Goal: Transaction & Acquisition: Purchase product/service

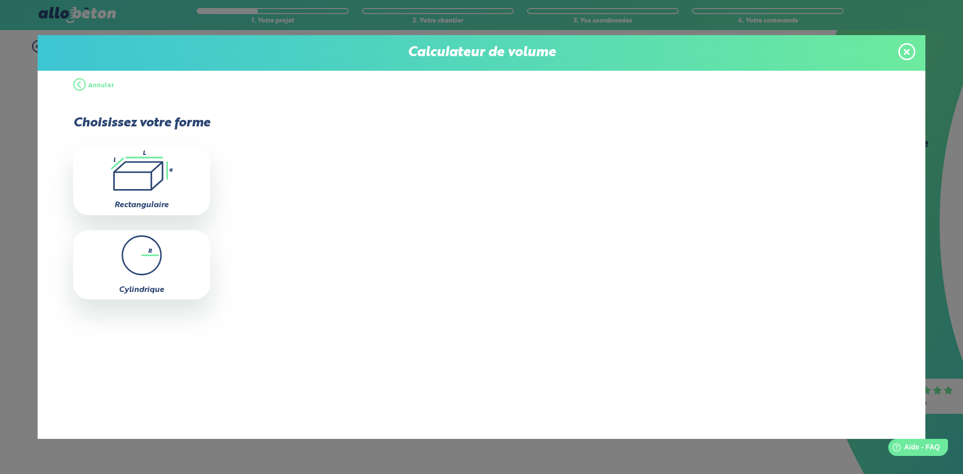
click at [898, 51] on div "Calculateur de volume" at bounding box center [482, 53] width 888 height 36
click at [905, 50] on icon at bounding box center [907, 52] width 6 height 6
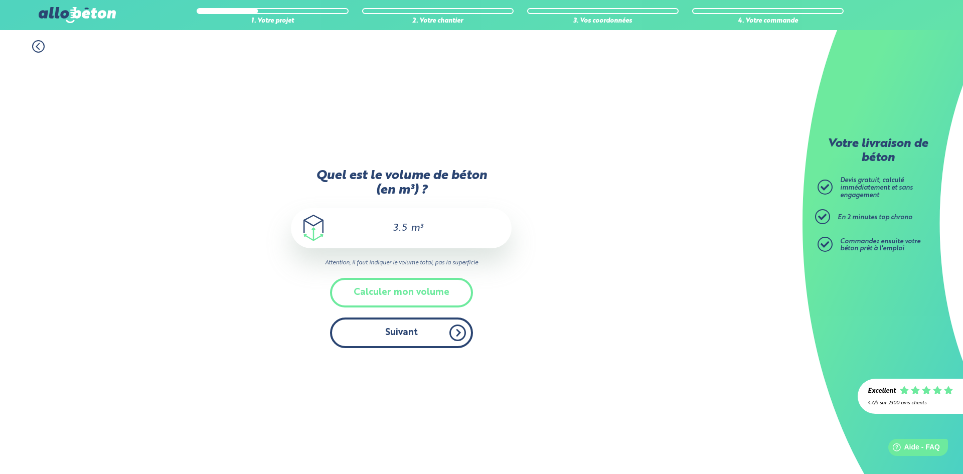
click at [404, 339] on button "Suivant" at bounding box center [401, 333] width 143 height 31
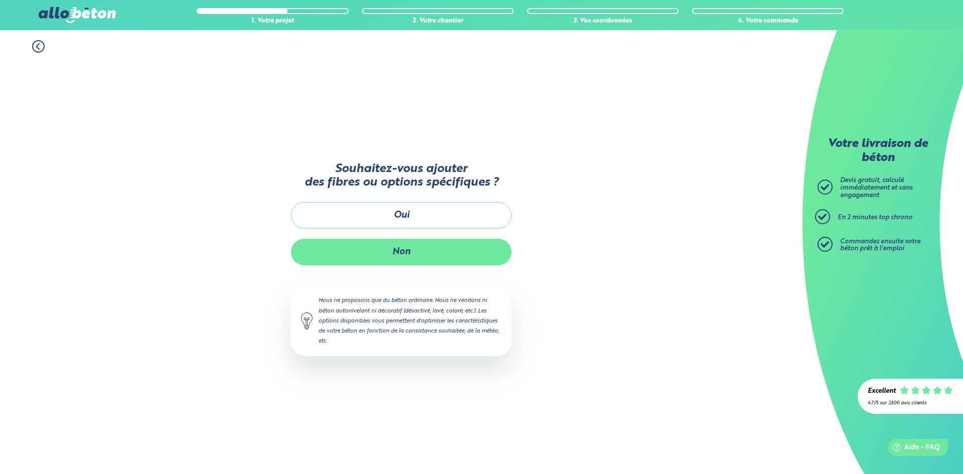
click at [388, 252] on button "Non" at bounding box center [401, 252] width 221 height 27
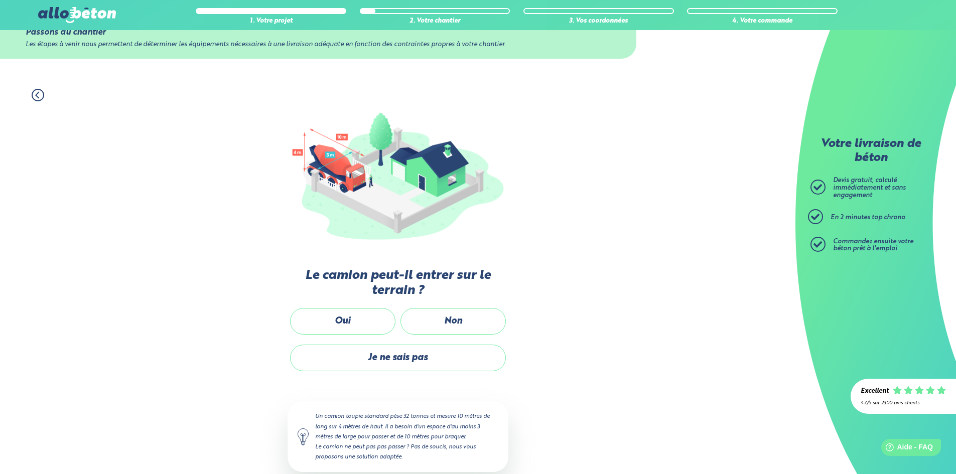
scroll to position [50, 0]
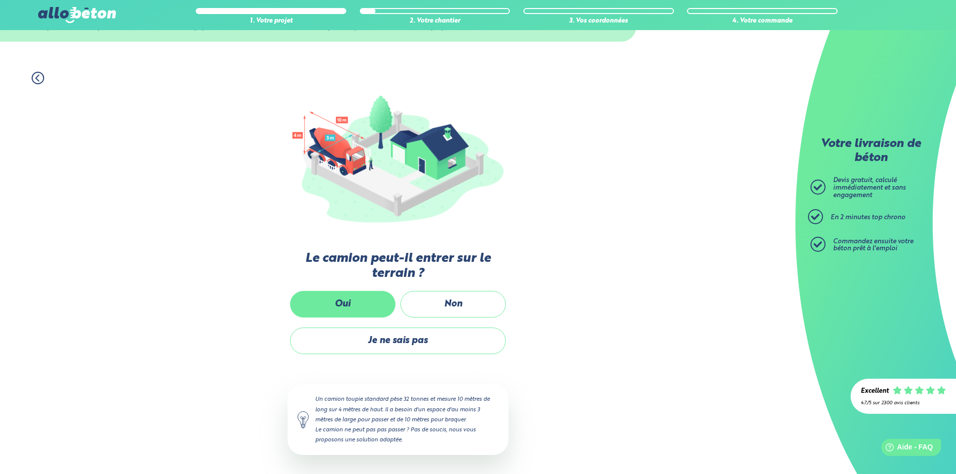
click at [321, 302] on label "Oui" at bounding box center [342, 304] width 105 height 27
click at [0, 0] on input "Oui" at bounding box center [0, 0] width 0 height 0
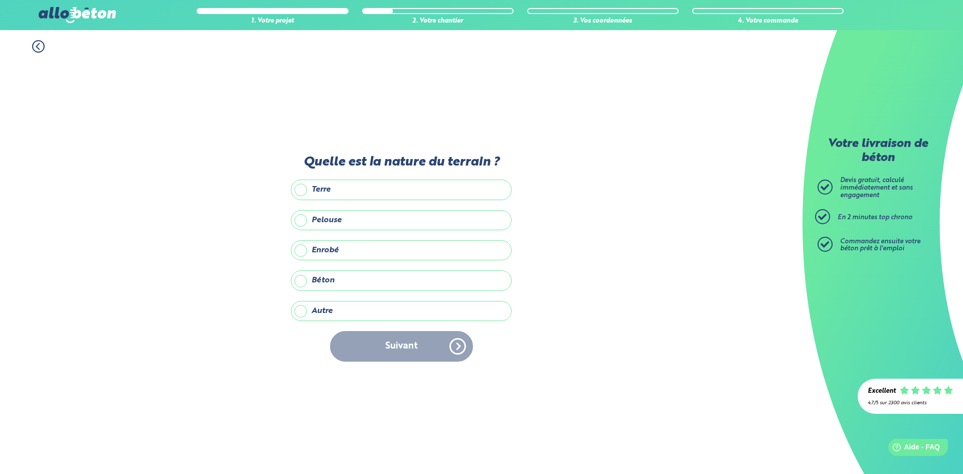
click at [300, 310] on label "Autre" at bounding box center [401, 311] width 221 height 20
click at [0, 0] on input "Autre" at bounding box center [0, 0] width 0 height 0
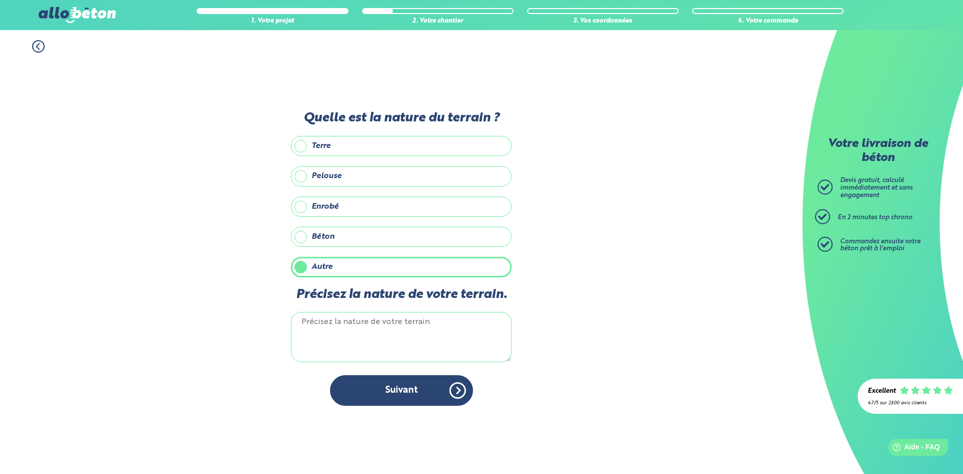
click at [303, 202] on label "Enrobé" at bounding box center [401, 207] width 221 height 20
click at [0, 0] on input "Enrobé" at bounding box center [0, 0] width 0 height 0
click at [303, 267] on label "Autre" at bounding box center [401, 267] width 221 height 20
click at [0, 0] on input "Autre" at bounding box center [0, 0] width 0 height 0
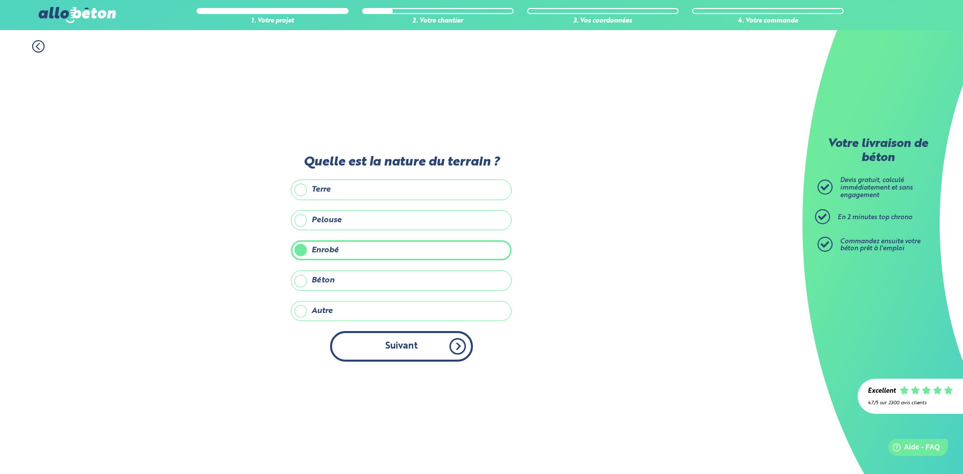
click at [384, 338] on button "Suivant" at bounding box center [401, 346] width 143 height 31
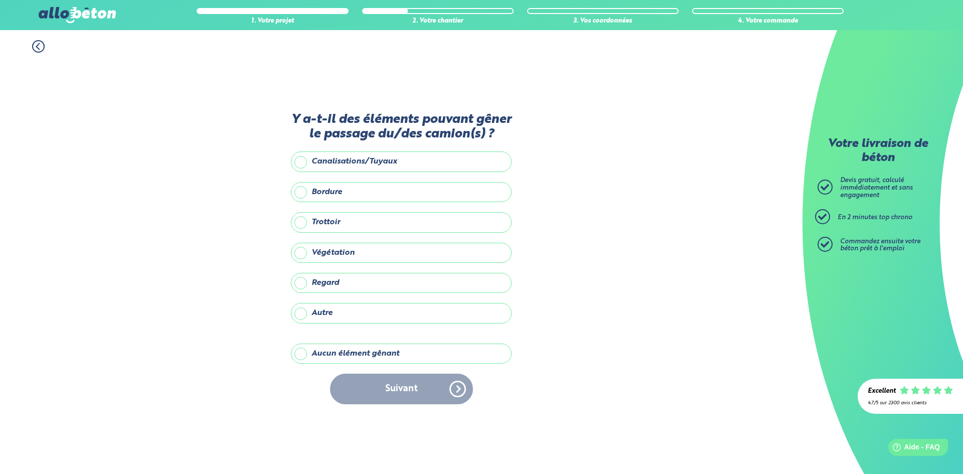
click at [305, 355] on label "Aucun élément gênant" at bounding box center [401, 354] width 221 height 20
click at [0, 0] on input "Aucun élément gênant" at bounding box center [0, 0] width 0 height 0
click at [461, 400] on button "Suivant" at bounding box center [401, 389] width 143 height 31
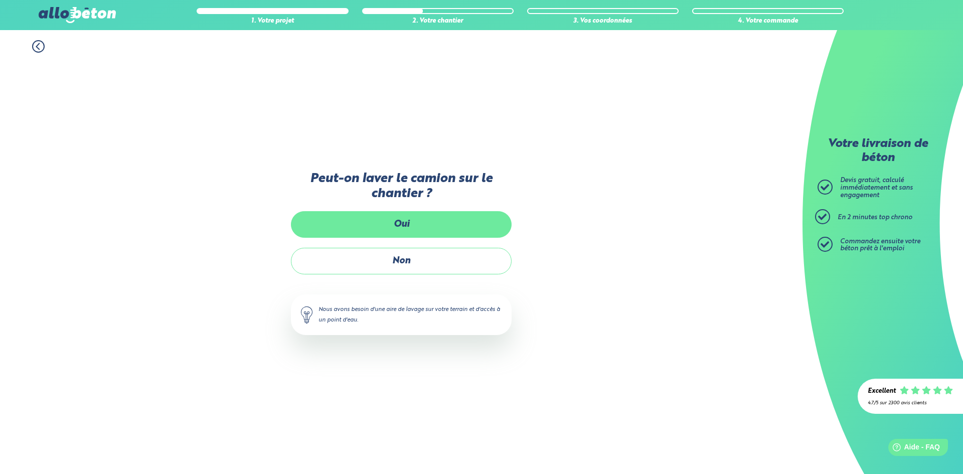
click at [365, 231] on label "Oui" at bounding box center [401, 224] width 221 height 27
click at [0, 0] on input "Oui" at bounding box center [0, 0] width 0 height 0
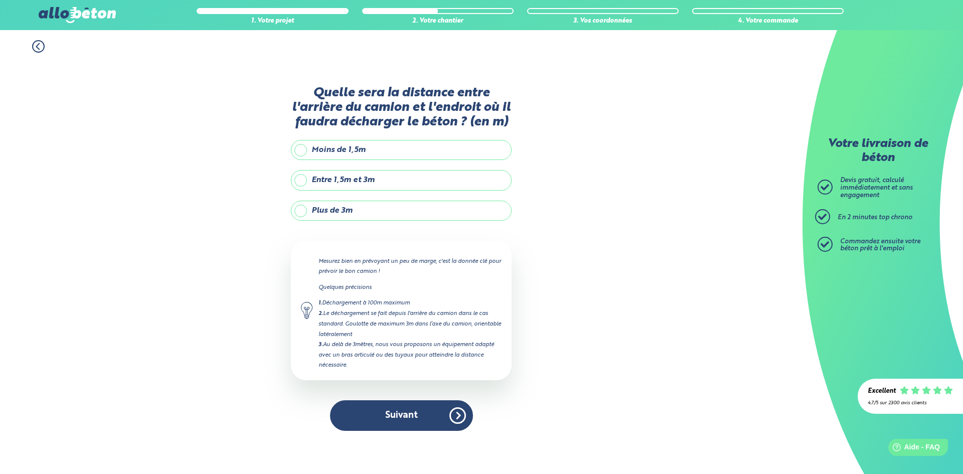
click at [298, 183] on label "Entre 1,5m et 3m" at bounding box center [401, 180] width 221 height 20
click at [0, 0] on input "Entre 1,5m et 3m" at bounding box center [0, 0] width 0 height 0
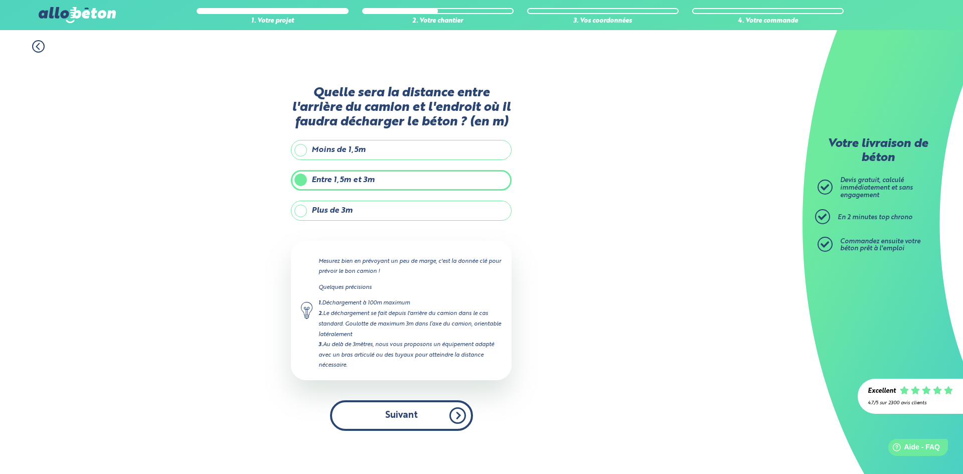
click at [461, 419] on button "Suivant" at bounding box center [401, 415] width 143 height 31
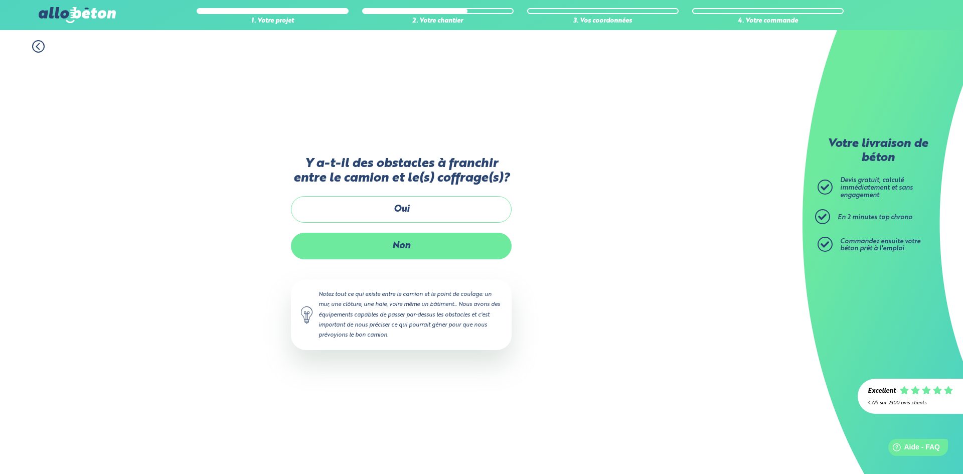
click at [450, 247] on label "Non" at bounding box center [401, 246] width 221 height 27
click at [0, 0] on input "Non" at bounding box center [0, 0] width 0 height 0
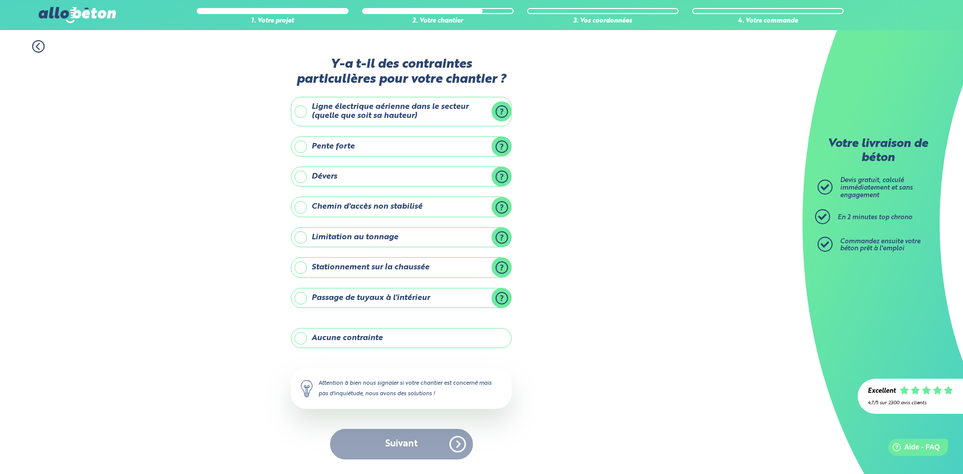
click at [296, 338] on label "Aucune contrainte" at bounding box center [401, 338] width 221 height 20
click at [0, 0] on input "Aucune contrainte" at bounding box center [0, 0] width 0 height 0
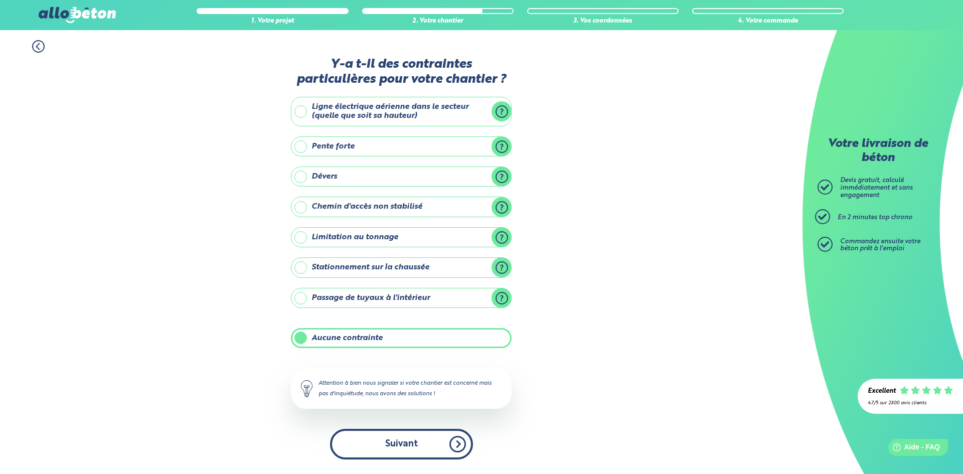
click at [460, 444] on button "Suivant" at bounding box center [401, 444] width 143 height 31
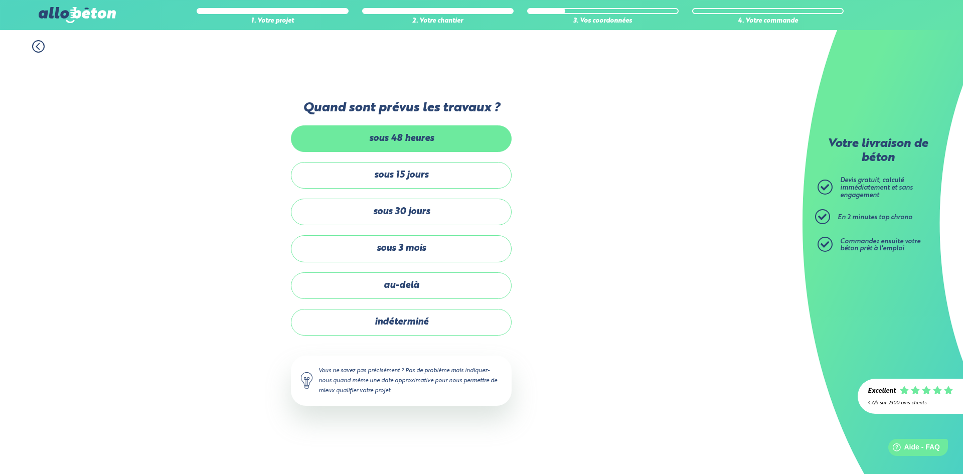
click at [329, 130] on label "sous 48 heures" at bounding box center [401, 138] width 221 height 27
click at [0, 0] on input "sous 48 heures" at bounding box center [0, 0] width 0 height 0
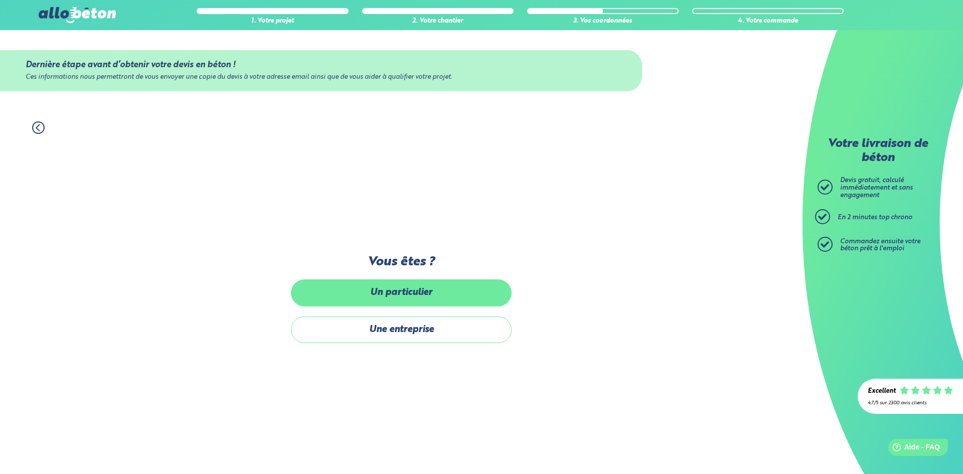
click at [393, 296] on label "Un particulier" at bounding box center [401, 292] width 221 height 27
click at [0, 0] on input "Un particulier" at bounding box center [0, 0] width 0 height 0
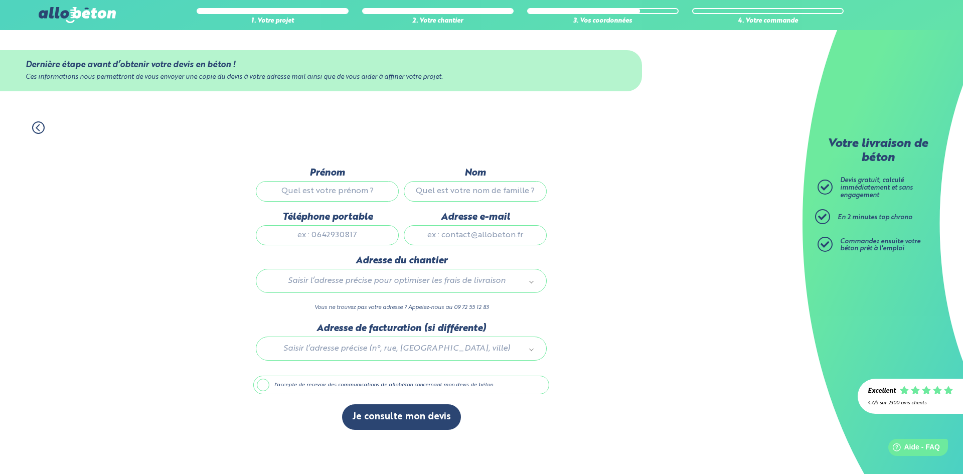
click at [267, 438] on div "Je consulte mon devis" at bounding box center [401, 422] width 296 height 36
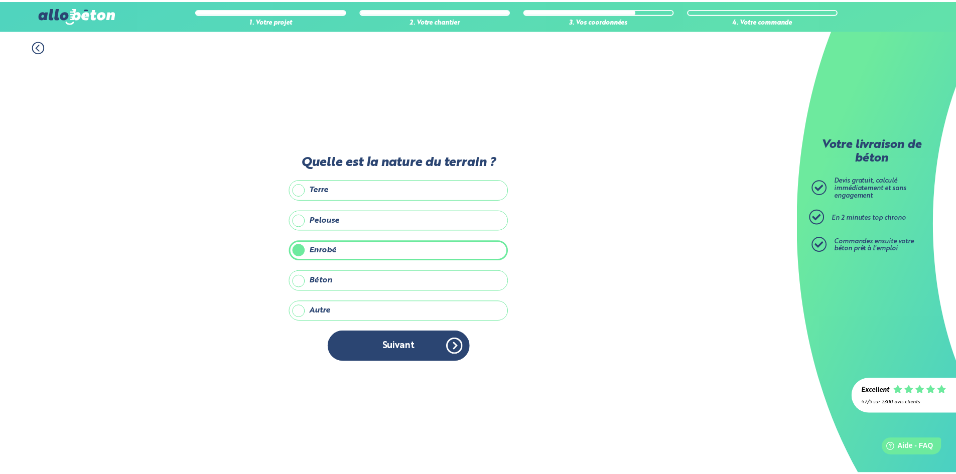
scroll to position [50, 0]
